Goal: Task Accomplishment & Management: Complete application form

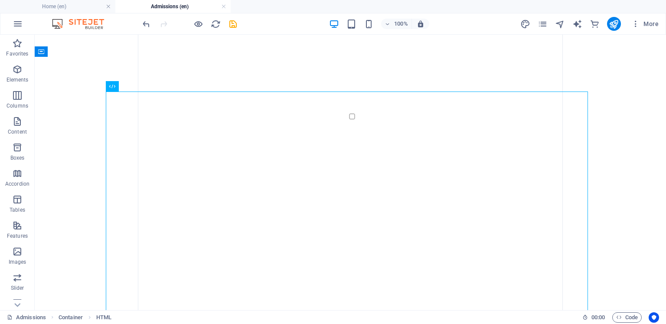
scroll to position [18397, 0]
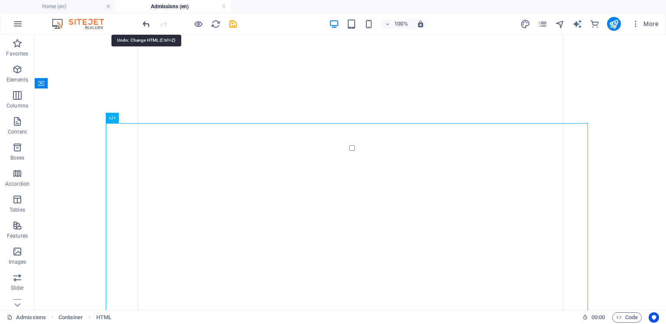
click at [146, 26] on icon "undo" at bounding box center [146, 24] width 10 height 10
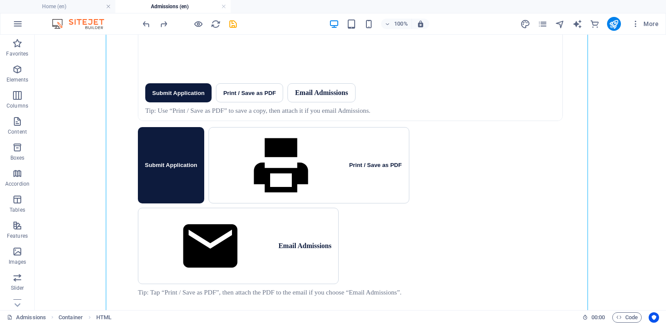
scroll to position [22914, 0]
click at [147, 21] on icon "undo" at bounding box center [146, 24] width 10 height 10
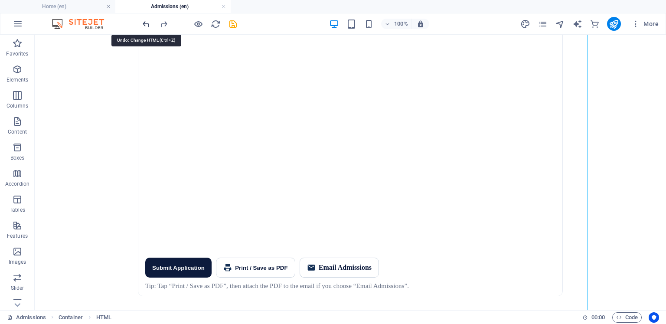
click at [142, 21] on icon "undo" at bounding box center [146, 24] width 10 height 10
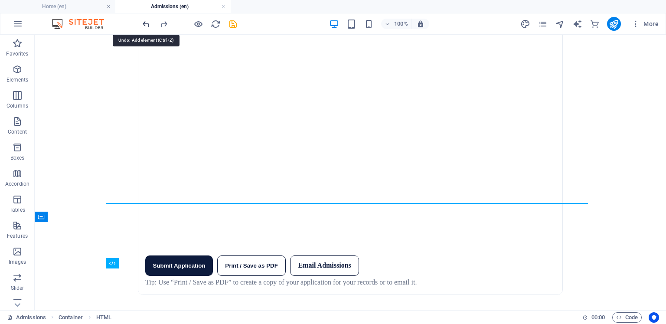
scroll to position [18507, 0]
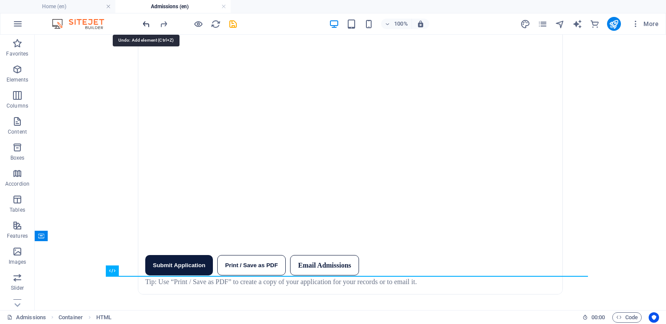
click at [146, 21] on icon "undo" at bounding box center [146, 24] width 10 height 10
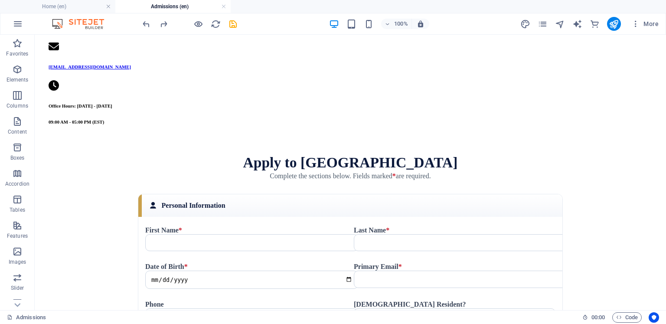
scroll to position [11992, 0]
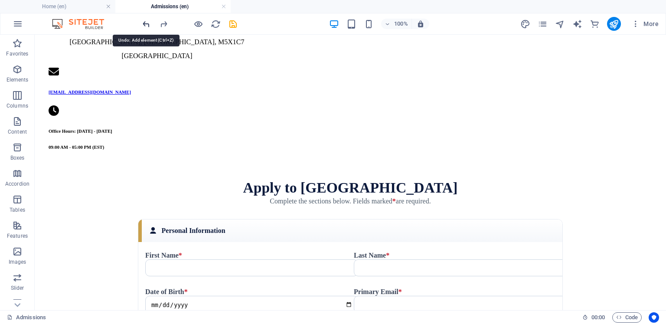
click at [143, 23] on icon "undo" at bounding box center [146, 24] width 10 height 10
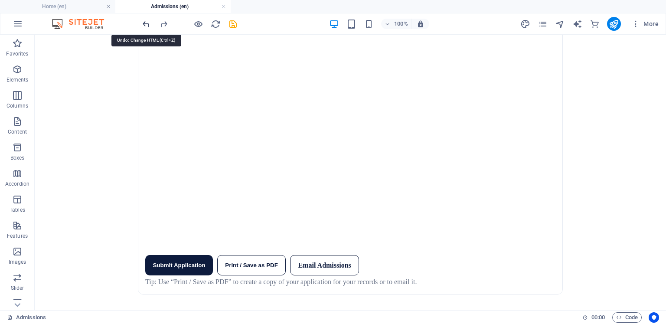
click at [143, 23] on icon "undo" at bounding box center [146, 24] width 10 height 10
click at [143, 24] on icon "undo" at bounding box center [146, 24] width 10 height 10
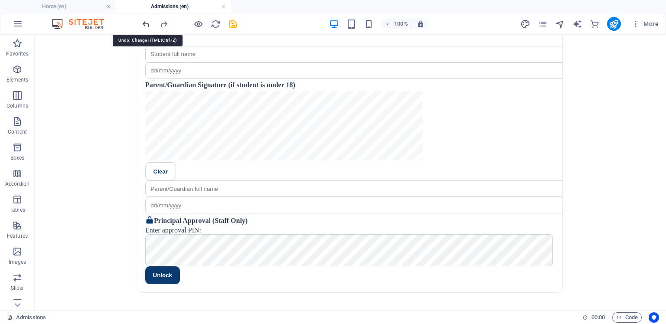
scroll to position [7852, 0]
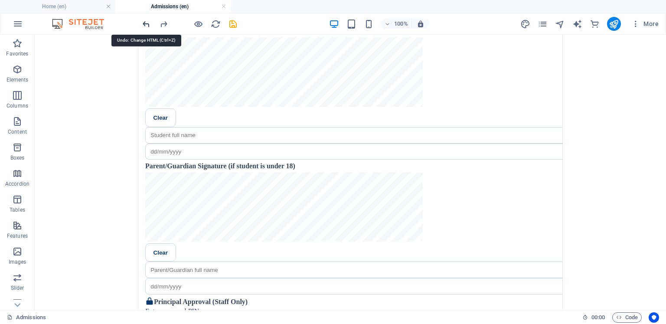
click at [143, 24] on icon "undo" at bounding box center [146, 24] width 10 height 10
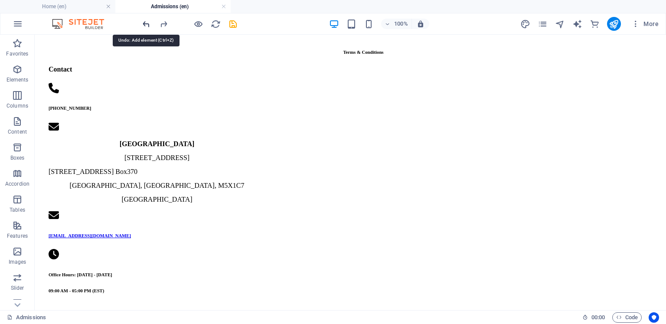
scroll to position [6284, 0]
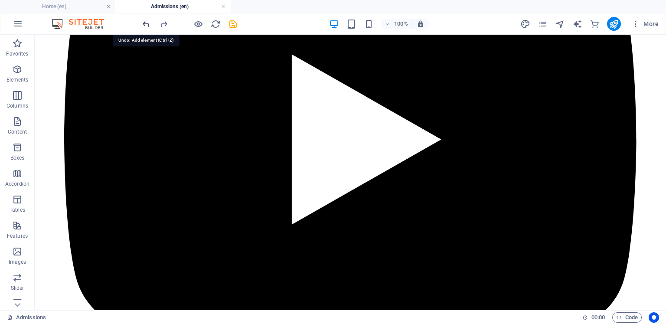
click at [144, 23] on icon "undo" at bounding box center [146, 24] width 10 height 10
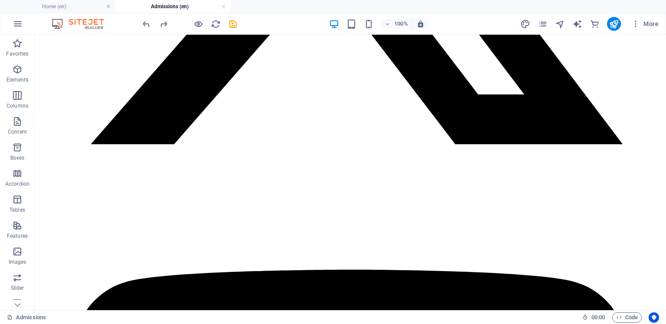
scroll to position [5961, 0]
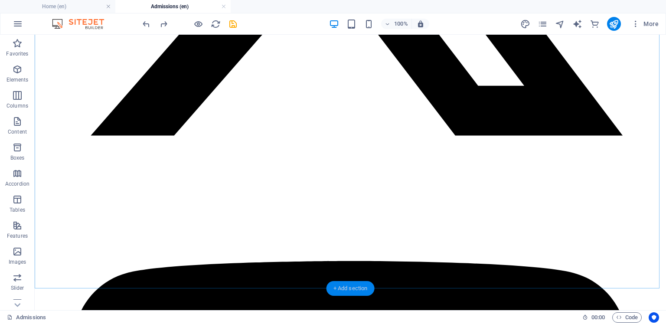
click at [367, 292] on div "+ Add section" at bounding box center [351, 288] width 48 height 15
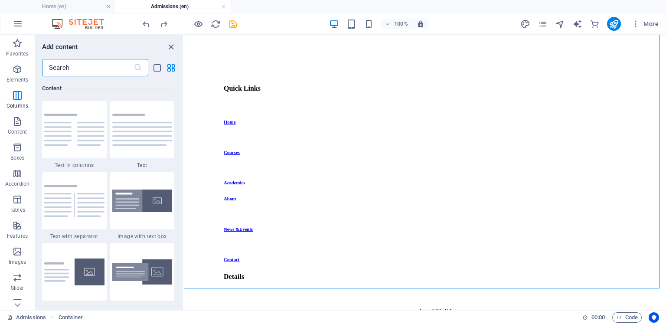
scroll to position [0, 0]
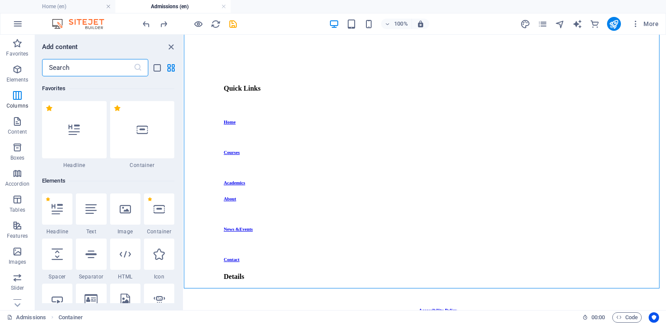
drag, startPoint x: 183, startPoint y: 120, endPoint x: 1, endPoint y: 18, distance: 208.6
click at [141, 124] on icon at bounding box center [142, 129] width 11 height 11
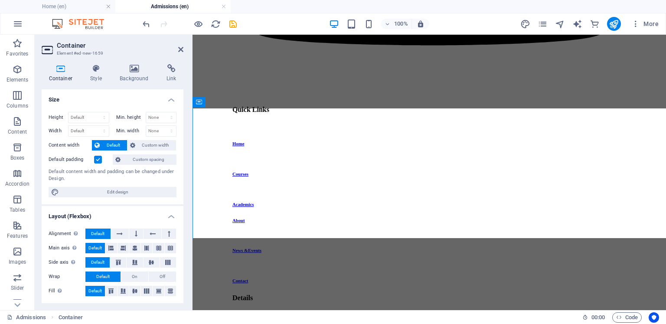
scroll to position [6133, 0]
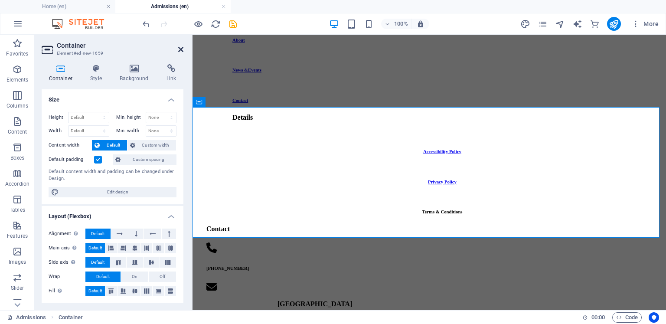
click at [180, 47] on icon at bounding box center [180, 49] width 5 height 7
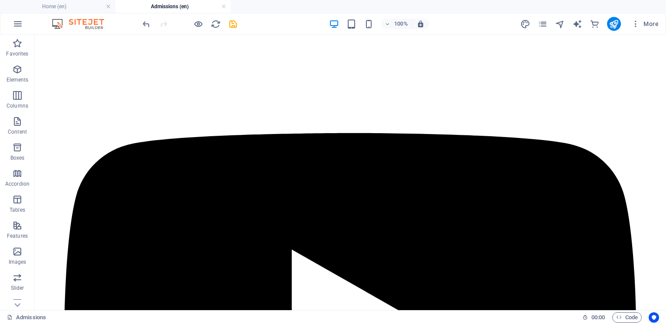
scroll to position [6133, 0]
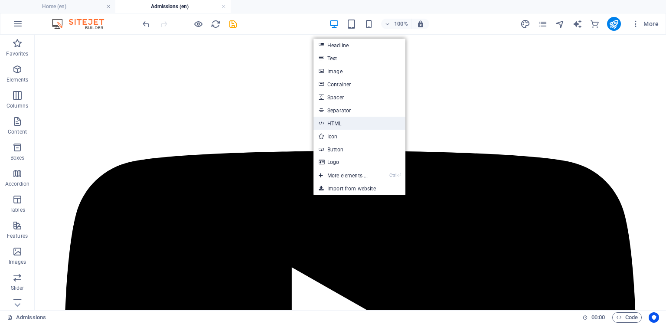
click at [338, 121] on link "HTML" at bounding box center [360, 123] width 92 height 13
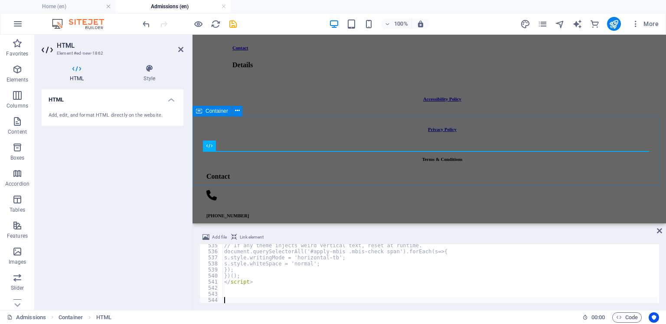
scroll to position [3245, 0]
click at [659, 231] on icon at bounding box center [659, 230] width 5 height 7
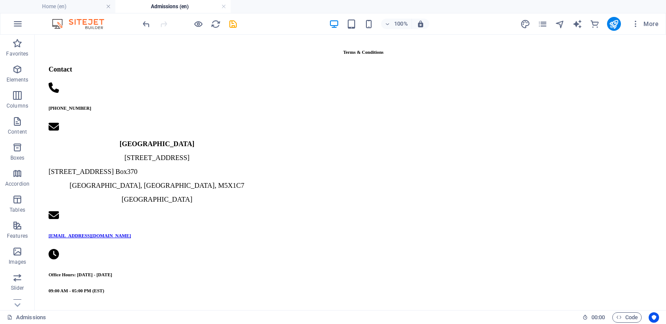
scroll to position [18321, 0]
click at [147, 20] on icon "undo" at bounding box center [146, 24] width 10 height 10
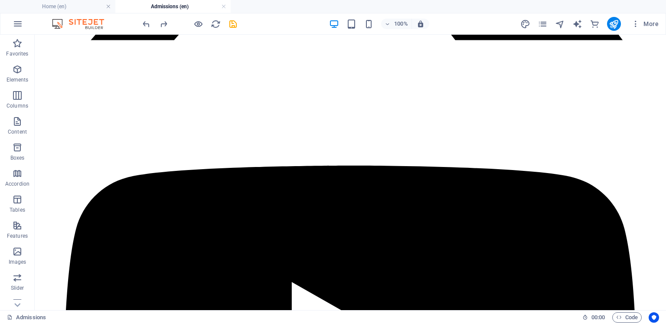
scroll to position [6065, 0]
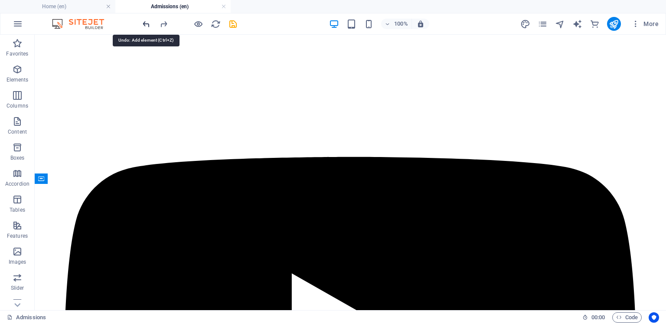
click at [147, 23] on icon "undo" at bounding box center [146, 24] width 10 height 10
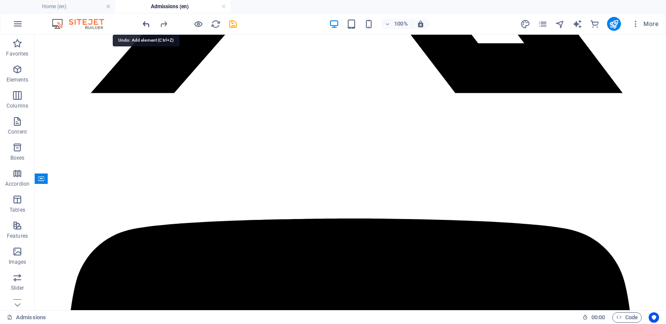
click at [147, 23] on icon "undo" at bounding box center [146, 24] width 10 height 10
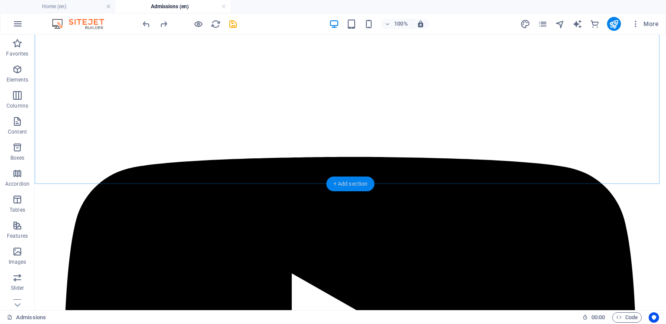
click at [362, 180] on div "+ Add section" at bounding box center [351, 184] width 48 height 15
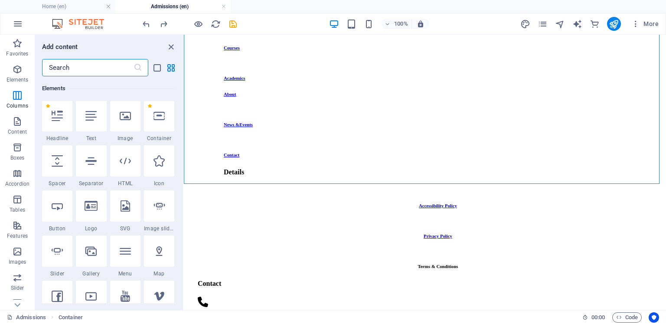
scroll to position [0, 0]
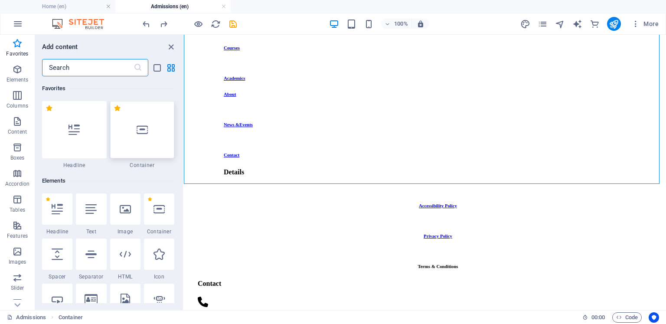
click at [153, 137] on div at bounding box center [142, 129] width 65 height 57
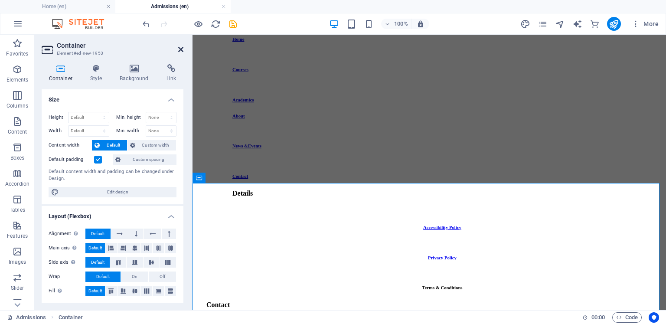
click at [181, 49] on icon at bounding box center [180, 49] width 5 height 7
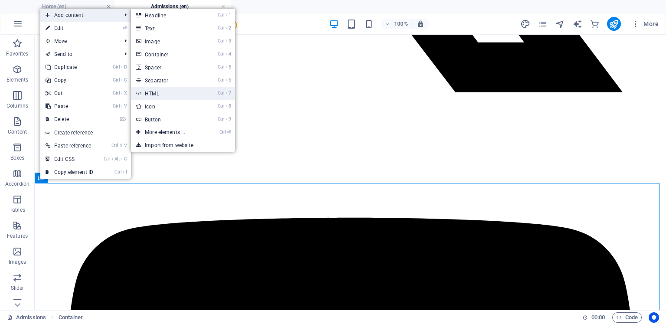
click at [171, 93] on link "Ctrl 7 HTML" at bounding box center [167, 93] width 72 height 13
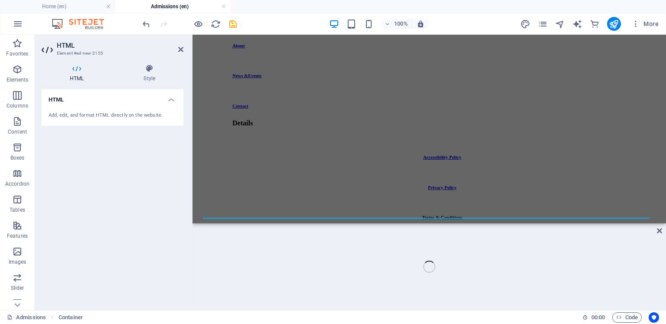
scroll to position [6057, 0]
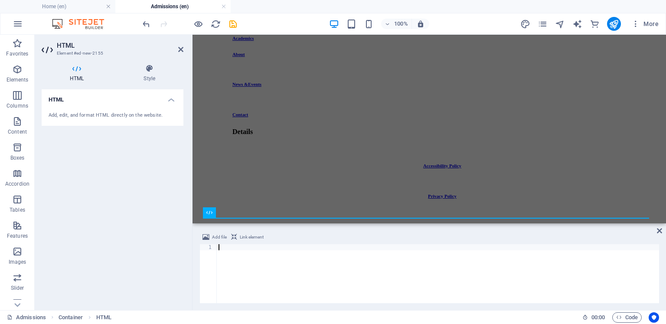
type textarea "</script>"
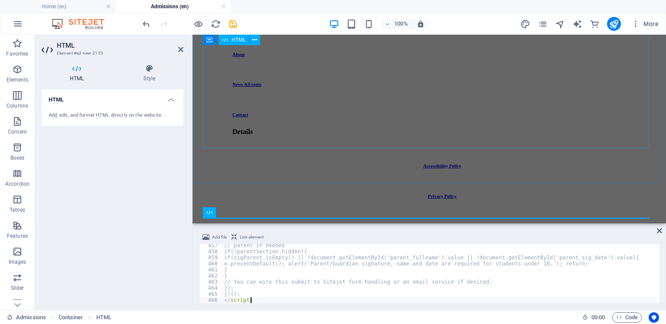
scroll to position [2771, 0]
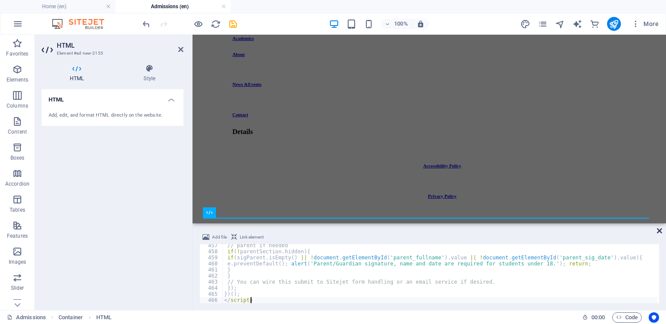
click at [660, 229] on icon at bounding box center [659, 230] width 5 height 7
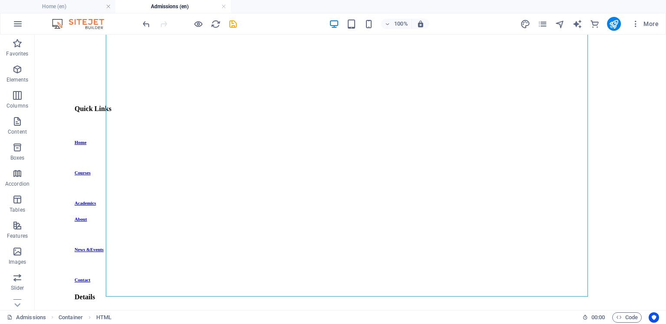
scroll to position [7822, 0]
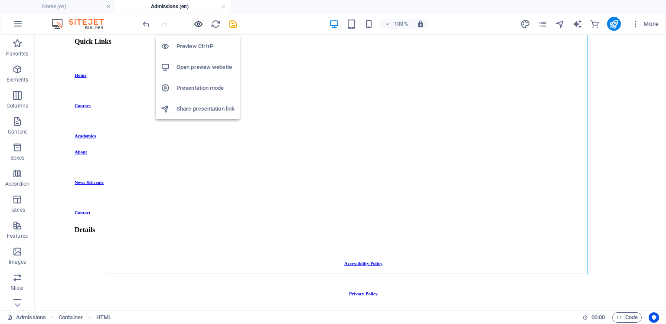
click at [197, 23] on icon "button" at bounding box center [198, 24] width 10 height 10
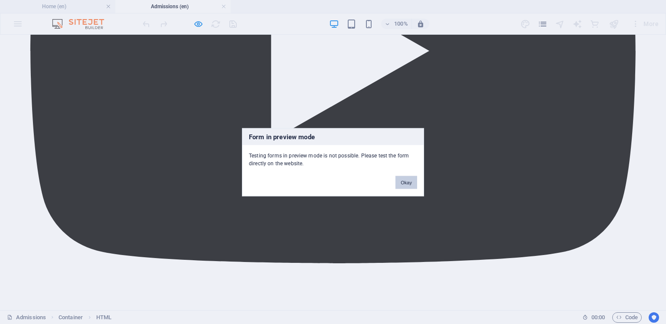
click at [408, 180] on button "Okay" at bounding box center [407, 182] width 22 height 13
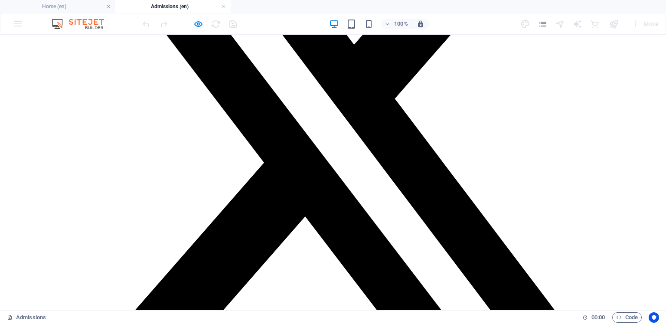
scroll to position [6945, 0]
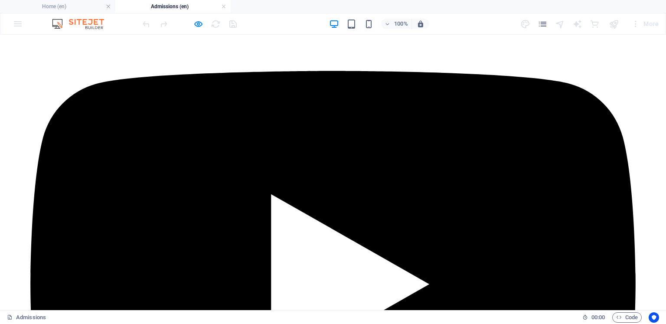
scroll to position [7044, 0]
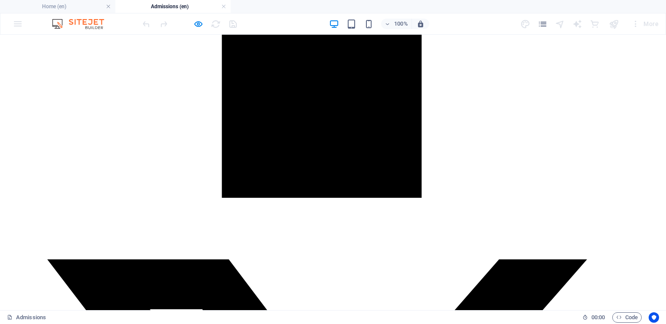
scroll to position [6080, 0]
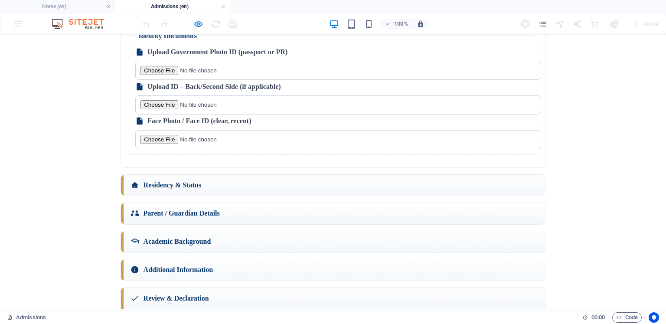
scroll to position [1684, 0]
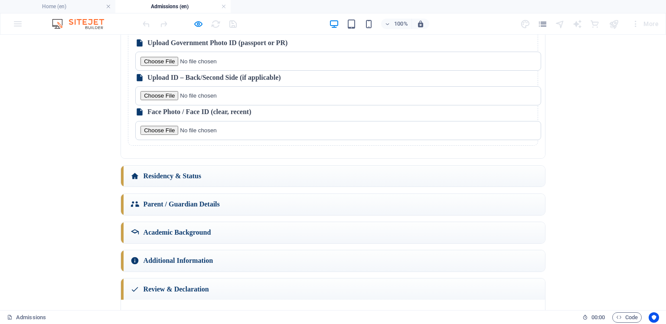
click at [416, 105] on div "🚀 Apply Now – Open Application Form Full Name * Email * Grade Applying For * Se…" at bounding box center [332, 20] width 659 height 730
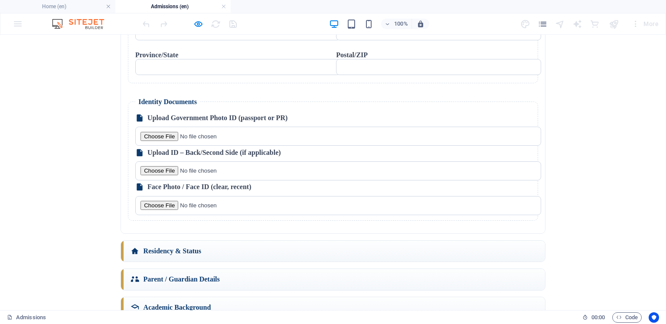
scroll to position [1590, 0]
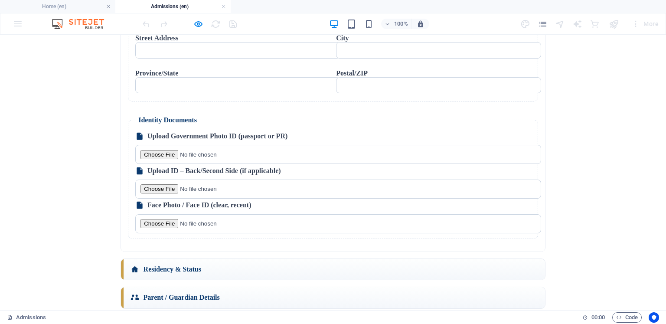
click at [303, 193] on div "🚀 Apply Now – Open Application Form Full Name * Email * Grade Applying For * Se…" at bounding box center [332, 113] width 659 height 730
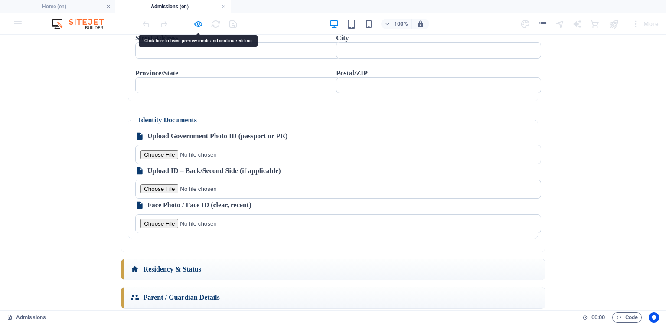
click at [311, 214] on div "🚀 Apply Now – Open Application Form Full Name * Email * Grade Applying For * Se…" at bounding box center [332, 113] width 659 height 730
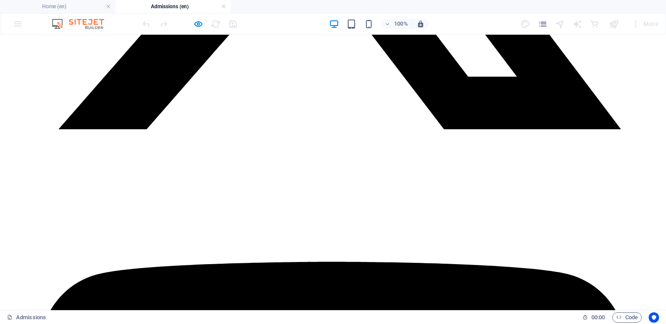
scroll to position [6308, 0]
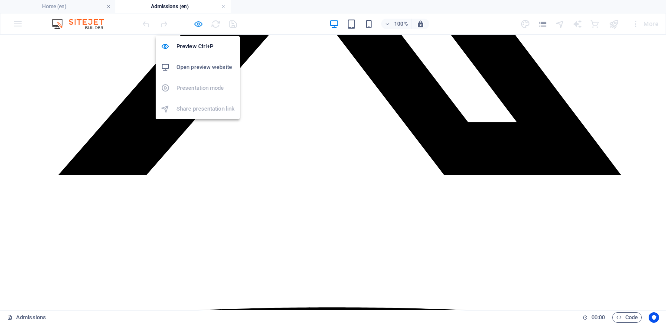
click at [201, 24] on icon "button" at bounding box center [198, 24] width 10 height 10
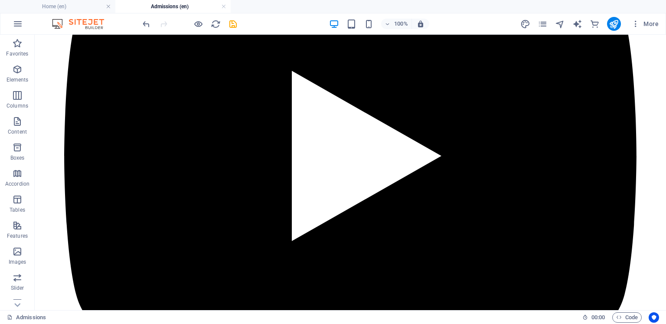
scroll to position [6551, 0]
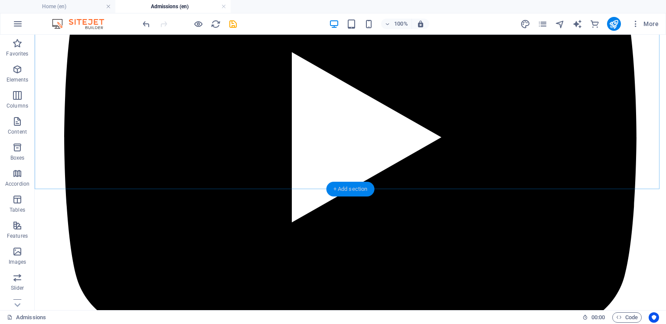
click at [344, 185] on div "+ Add section" at bounding box center [351, 189] width 48 height 15
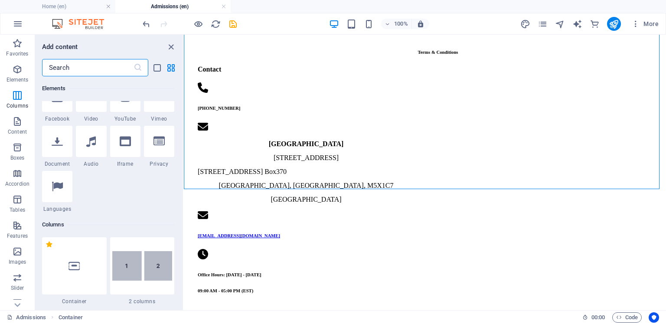
scroll to position [0, 0]
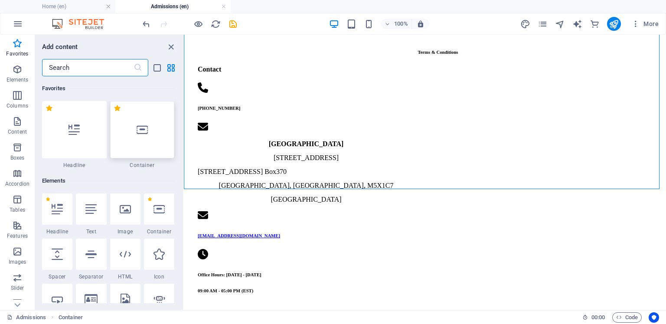
click at [147, 127] on icon at bounding box center [142, 129] width 11 height 11
click at [184, 127] on div "HTML Container Reference HTML Container Container HTML Reference Container Plac…" at bounding box center [425, 172] width 482 height 275
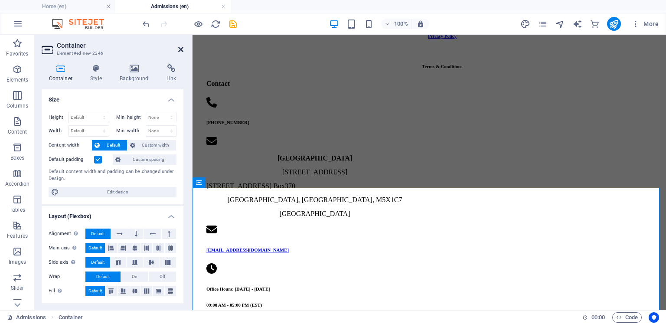
click at [180, 47] on icon at bounding box center [180, 49] width 5 height 7
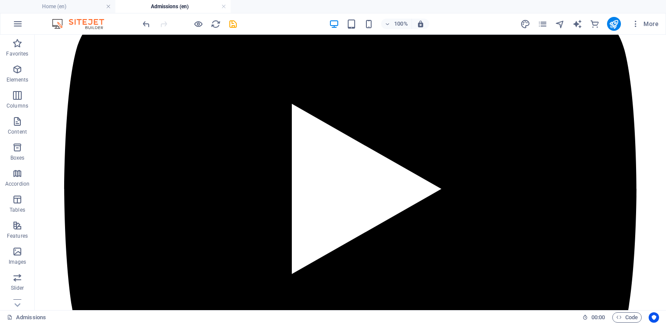
scroll to position [6551, 0]
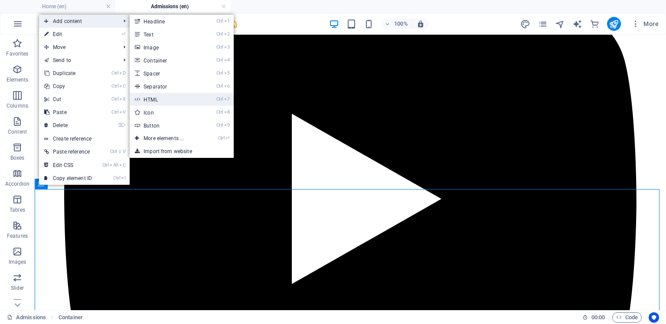
click at [174, 102] on link "Ctrl 7 HTML" at bounding box center [166, 99] width 72 height 13
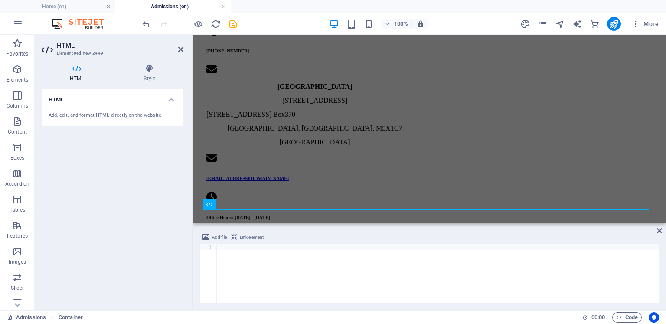
scroll to position [6634, 0]
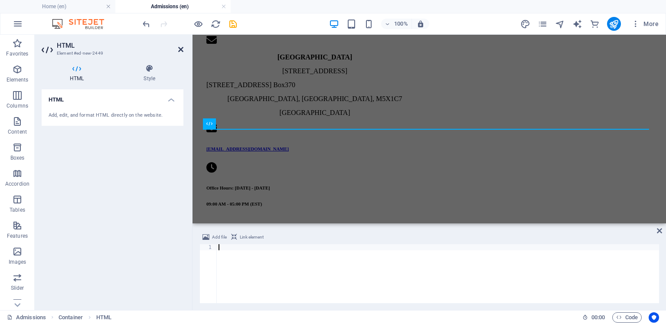
click at [181, 49] on icon at bounding box center [180, 49] width 5 height 7
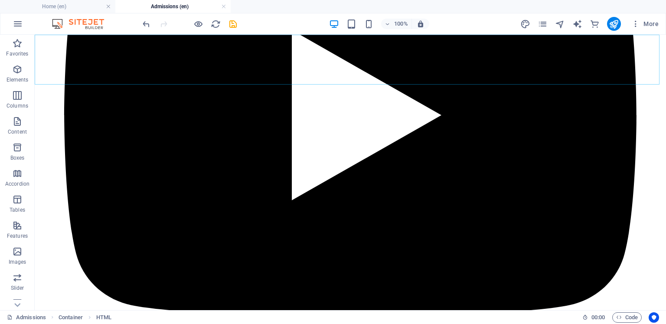
scroll to position [6646, 0]
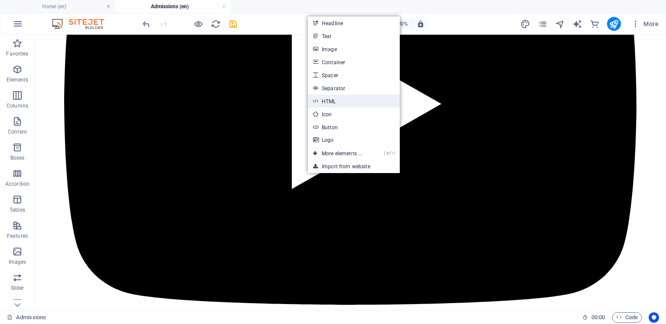
click at [330, 99] on link "HTML" at bounding box center [354, 101] width 92 height 13
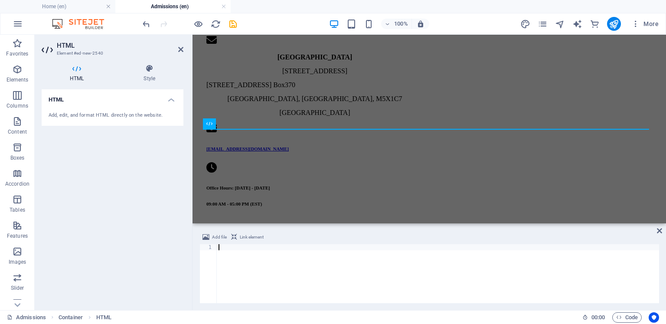
scroll to position [3688, 0]
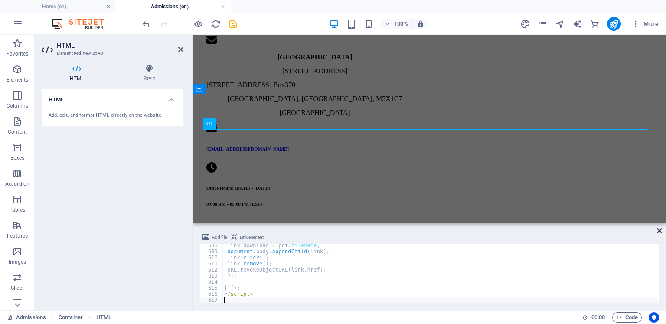
click at [661, 231] on icon at bounding box center [659, 230] width 5 height 7
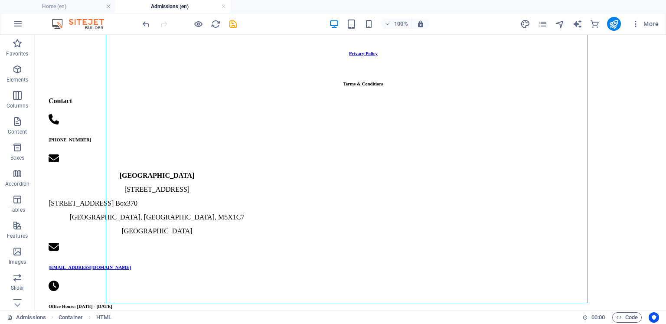
scroll to position [8315, 0]
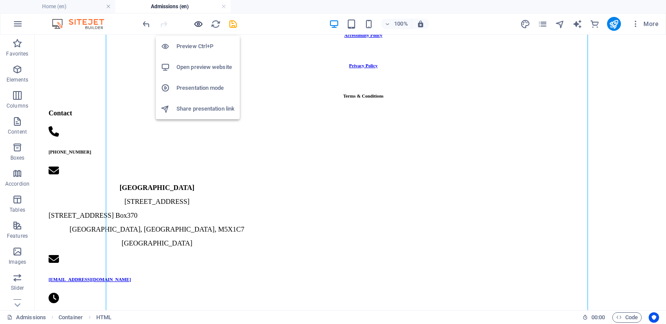
click at [196, 23] on icon "button" at bounding box center [198, 24] width 10 height 10
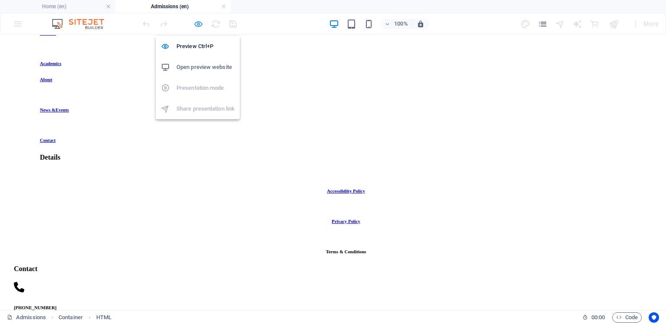
scroll to position [8142, 0]
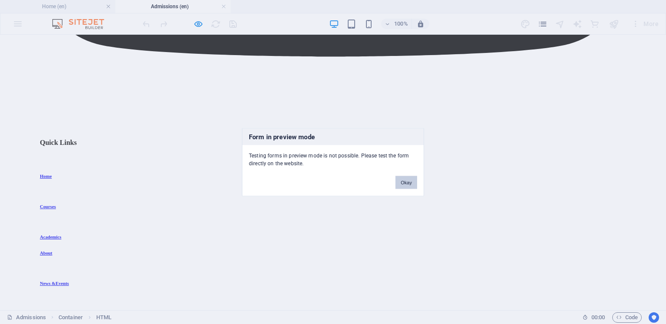
click at [399, 181] on button "Okay" at bounding box center [407, 182] width 22 height 13
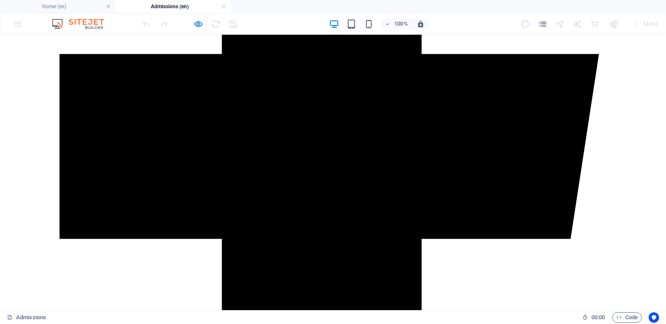
scroll to position [6339, 0]
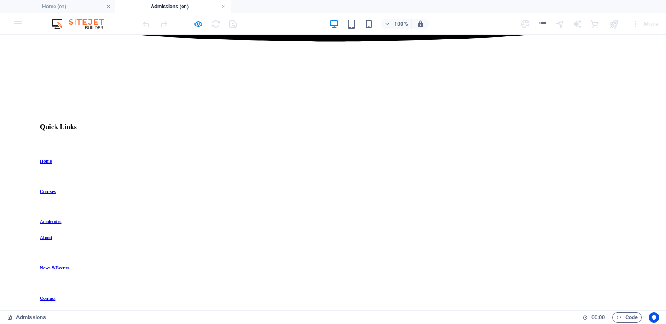
scroll to position [8932, 0]
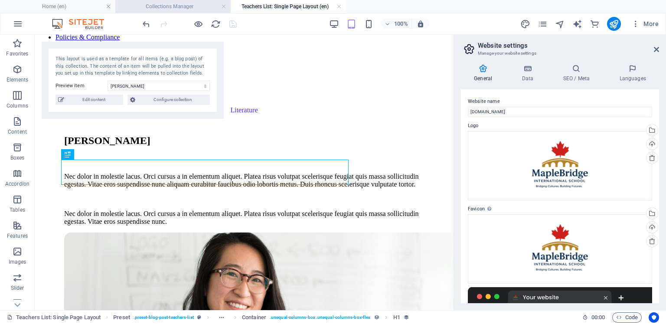
scroll to position [120, 0]
